Goal: Transaction & Acquisition: Purchase product/service

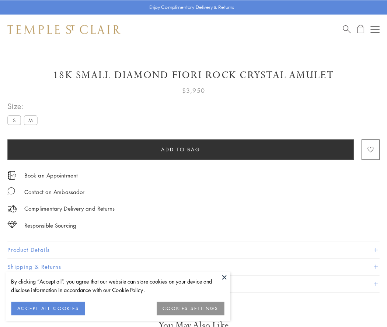
scroll to position [3, 0]
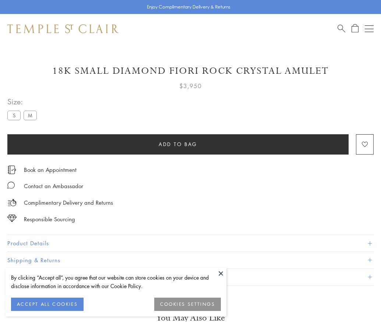
click at [178, 144] on span "Add to bag" at bounding box center [178, 144] width 39 height 8
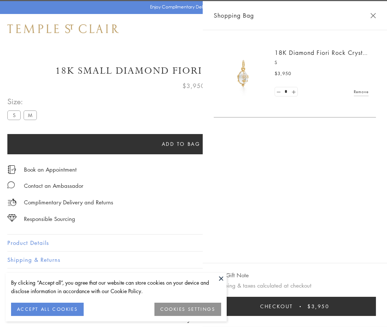
click at [304, 307] on button "Checkout $3,950" at bounding box center [295, 306] width 162 height 19
